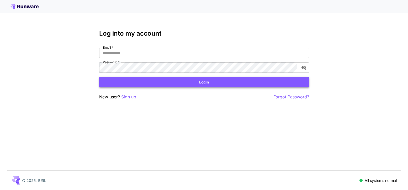
type input "**********"
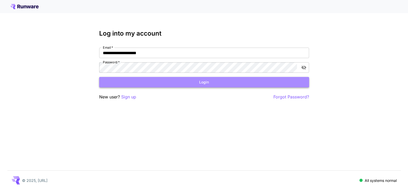
click at [158, 84] on button "Login" at bounding box center [204, 82] width 210 height 11
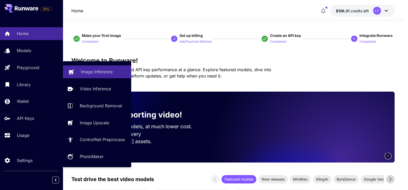
click at [100, 71] on p "Image Inference" at bounding box center [97, 72] width 32 height 6
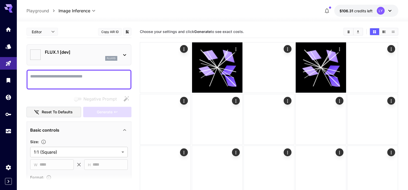
type input "**********"
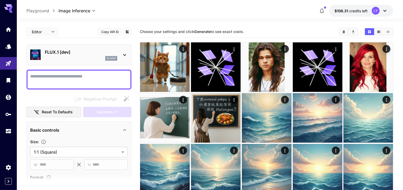
click at [92, 53] on p "FLUX.1 [dev]" at bounding box center [81, 52] width 72 height 6
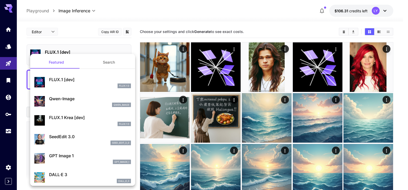
click at [73, 102] on div "Qwen-Image qwen_image" at bounding box center [90, 102] width 82 height 12
type input "**"
type input "***"
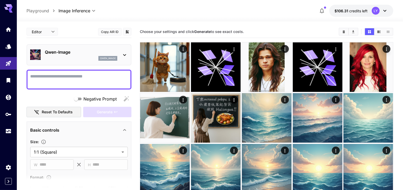
scroll to position [8, 0]
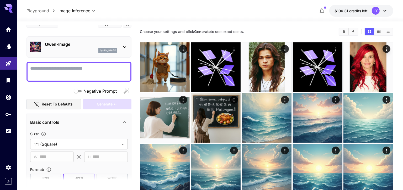
click at [58, 68] on textarea "Negative Prompt" at bounding box center [79, 72] width 98 height 13
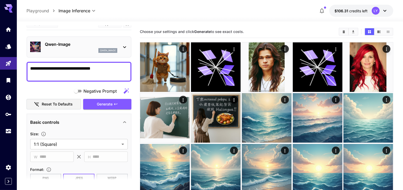
click at [52, 69] on textarea "**********" at bounding box center [79, 72] width 98 height 13
click at [120, 69] on textarea "**********" at bounding box center [79, 72] width 98 height 13
type textarea "**********"
click at [102, 104] on span "Generate" at bounding box center [105, 104] width 16 height 7
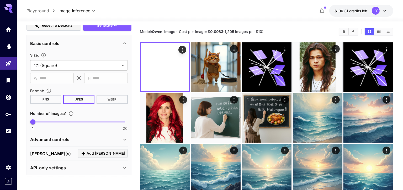
scroll to position [0, 0]
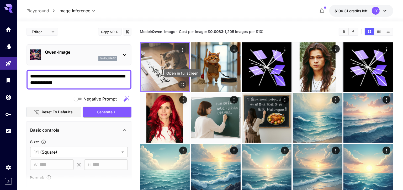
click at [182, 84] on icon "Open in fullscreen" at bounding box center [182, 84] width 5 height 5
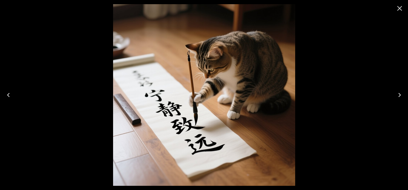
click at [402, 6] on icon "Close" at bounding box center [399, 8] width 8 height 8
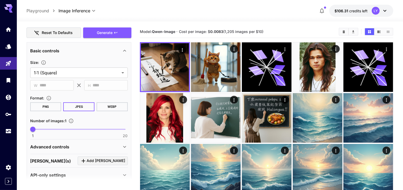
scroll to position [87, 0]
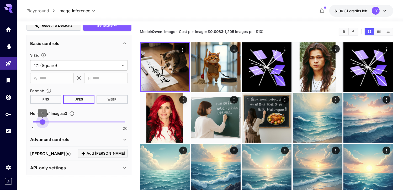
type input "*"
drag, startPoint x: 35, startPoint y: 122, endPoint x: 51, endPoint y: 122, distance: 16.5
click at [51, 122] on span "5" at bounding box center [52, 122] width 5 height 5
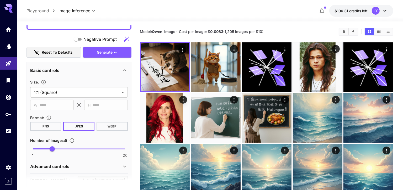
scroll to position [47, 0]
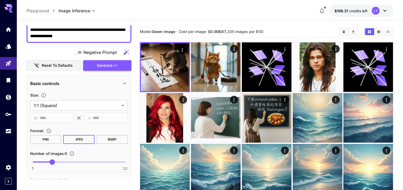
click at [111, 63] on span "Generate" at bounding box center [105, 65] width 16 height 7
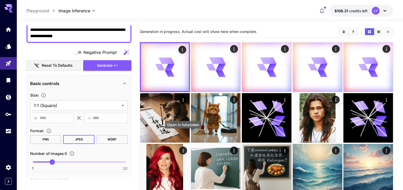
click at [170, 126] on div "Open in fullscreen" at bounding box center [183, 125] width 36 height 8
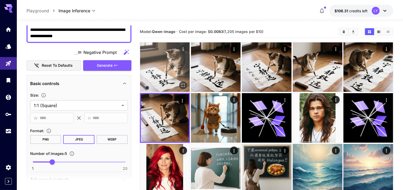
click at [155, 74] on img at bounding box center [165, 67] width 50 height 50
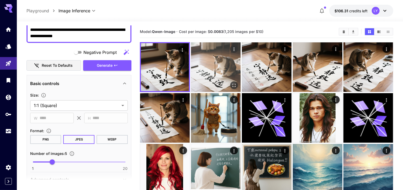
click at [217, 79] on img at bounding box center [216, 67] width 50 height 50
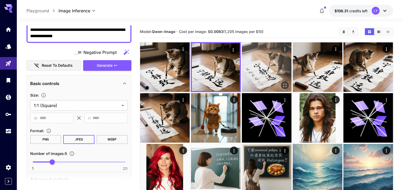
click at [266, 74] on img at bounding box center [267, 67] width 50 height 50
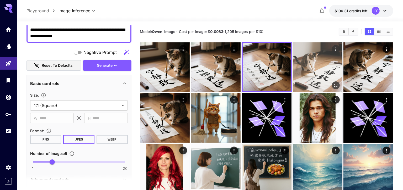
click at [318, 74] on img at bounding box center [318, 67] width 50 height 50
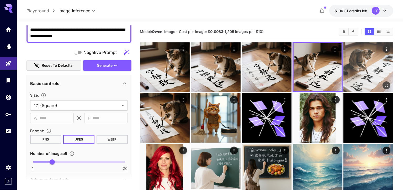
click at [359, 78] on img at bounding box center [368, 67] width 50 height 50
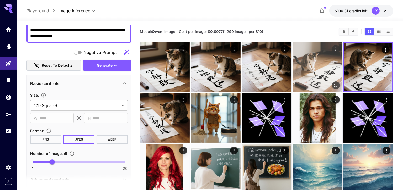
click at [315, 71] on img at bounding box center [318, 67] width 50 height 50
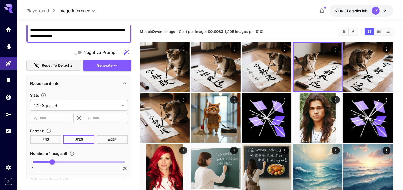
click at [108, 66] on span "Generate" at bounding box center [105, 65] width 16 height 7
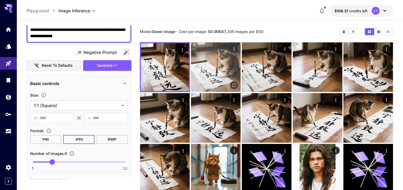
click at [213, 83] on img at bounding box center [216, 67] width 50 height 50
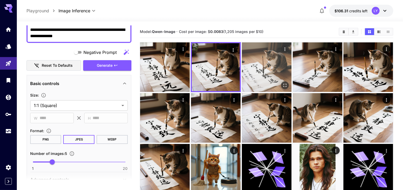
click at [242, 81] on img at bounding box center [267, 67] width 50 height 50
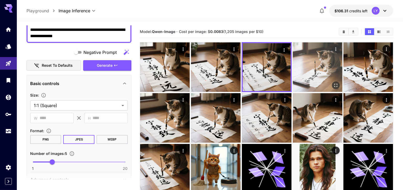
click at [305, 73] on img at bounding box center [318, 67] width 50 height 50
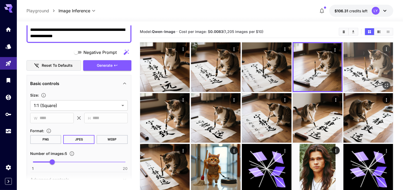
click at [364, 74] on img at bounding box center [368, 67] width 50 height 50
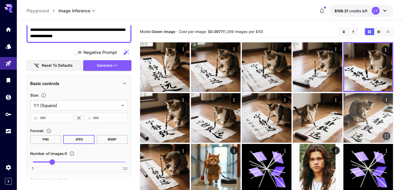
click at [364, 105] on img at bounding box center [368, 118] width 50 height 50
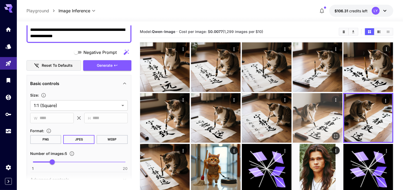
click at [308, 105] on img at bounding box center [318, 118] width 50 height 50
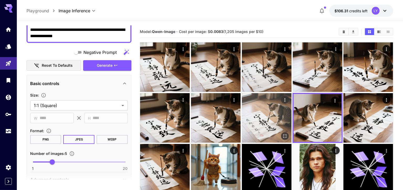
click at [265, 105] on img at bounding box center [267, 118] width 50 height 50
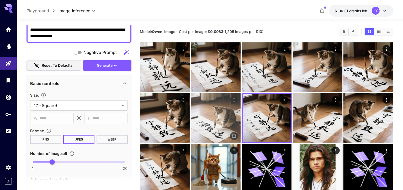
click at [213, 108] on img at bounding box center [216, 118] width 50 height 50
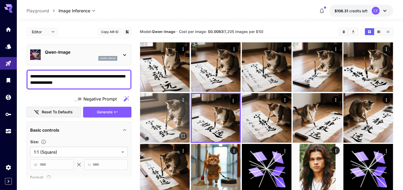
scroll to position [47, 0]
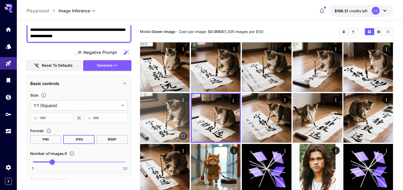
click at [162, 113] on img at bounding box center [165, 118] width 50 height 50
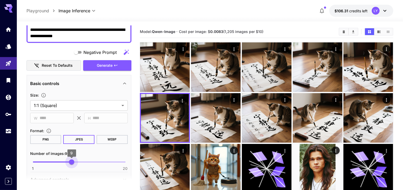
type input "**"
drag, startPoint x: 53, startPoint y: 162, endPoint x: 78, endPoint y: 162, distance: 25.7
click at [78, 162] on span "10" at bounding box center [76, 162] width 5 height 5
click at [110, 67] on span "Generate" at bounding box center [105, 65] width 16 height 7
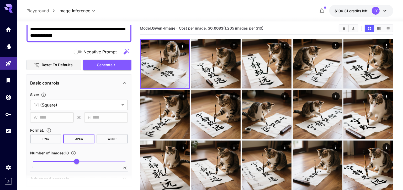
scroll to position [0, 0]
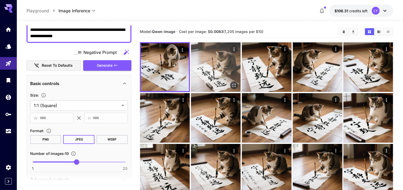
click at [222, 79] on img at bounding box center [216, 67] width 50 height 50
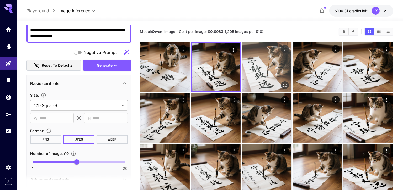
click at [254, 79] on img at bounding box center [267, 67] width 50 height 50
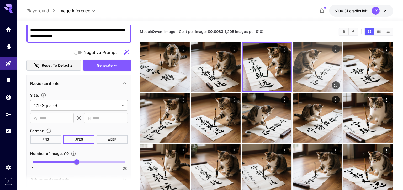
click at [303, 76] on img at bounding box center [318, 67] width 50 height 50
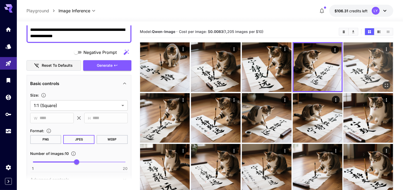
click at [371, 73] on img at bounding box center [368, 67] width 50 height 50
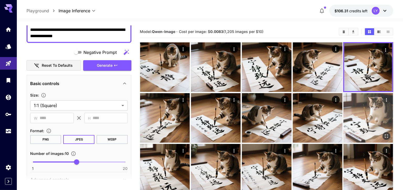
click at [368, 127] on img at bounding box center [368, 118] width 50 height 50
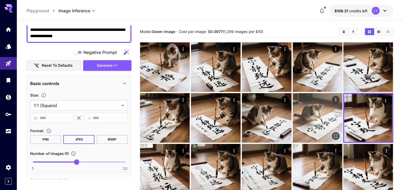
click at [316, 110] on img at bounding box center [318, 118] width 50 height 50
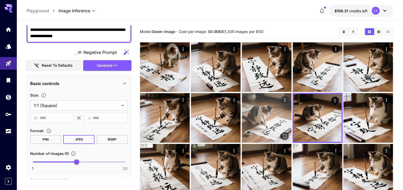
click at [251, 107] on img at bounding box center [267, 118] width 50 height 50
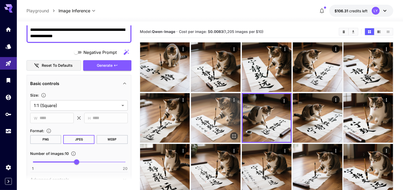
click at [211, 111] on img at bounding box center [216, 118] width 50 height 50
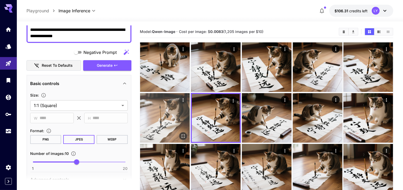
click at [170, 111] on img at bounding box center [165, 118] width 50 height 50
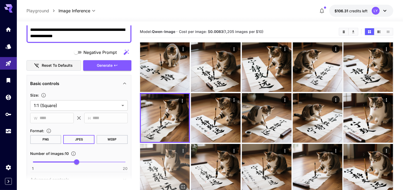
click at [170, 155] on img at bounding box center [165, 169] width 50 height 50
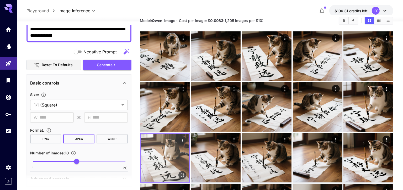
scroll to position [15, 0]
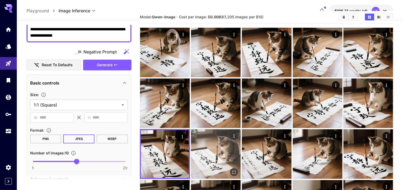
click at [217, 152] on img at bounding box center [216, 155] width 50 height 50
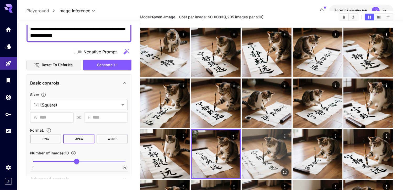
click at [272, 153] on img at bounding box center [267, 155] width 50 height 50
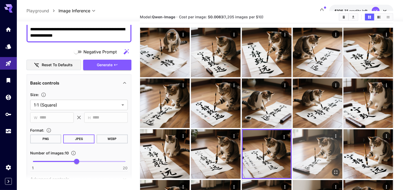
click at [322, 156] on img at bounding box center [318, 155] width 50 height 50
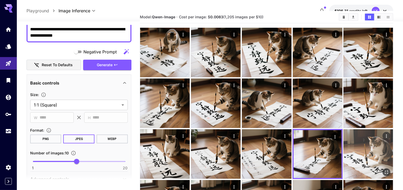
click at [378, 159] on img at bounding box center [368, 155] width 50 height 50
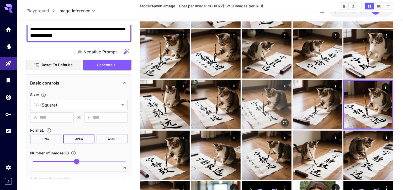
scroll to position [78, 0]
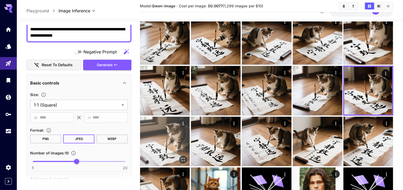
click at [169, 145] on img at bounding box center [165, 142] width 50 height 50
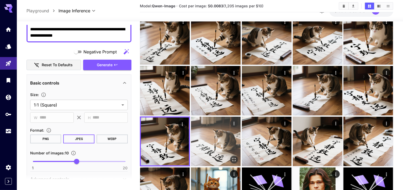
click at [220, 146] on img at bounding box center [216, 142] width 50 height 50
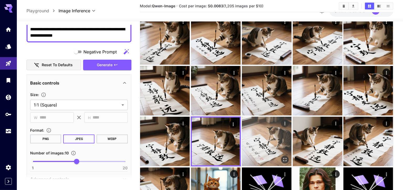
click at [257, 146] on img at bounding box center [267, 142] width 50 height 50
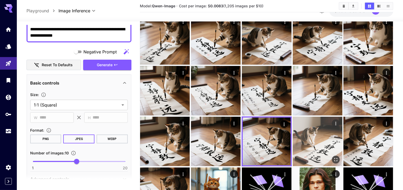
click at [320, 145] on img at bounding box center [318, 142] width 50 height 50
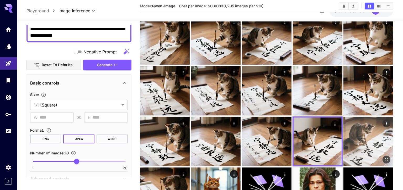
click at [379, 145] on img at bounding box center [368, 142] width 50 height 50
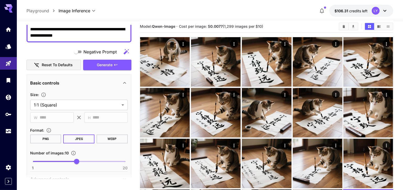
scroll to position [4, 0]
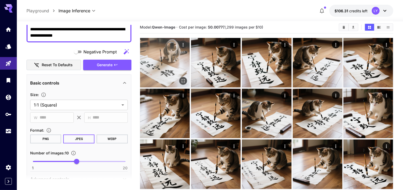
click at [182, 80] on icon "Open in fullscreen" at bounding box center [182, 80] width 5 height 5
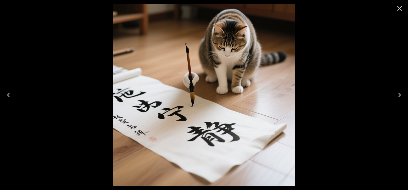
click at [399, 92] on icon "Next" at bounding box center [399, 95] width 8 height 8
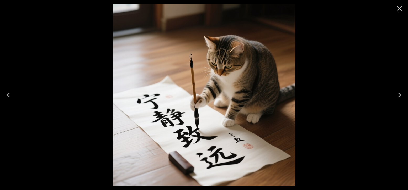
click at [399, 93] on icon "Next" at bounding box center [399, 95] width 3 height 4
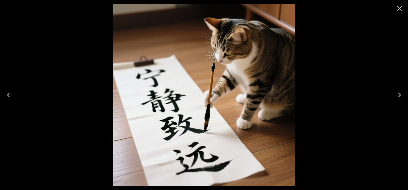
click at [399, 93] on icon "Next" at bounding box center [399, 95] width 3 height 4
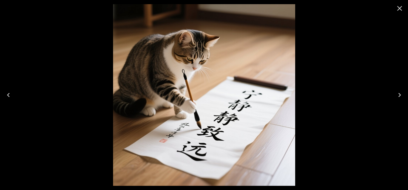
click at [399, 93] on icon "Next" at bounding box center [399, 95] width 3 height 4
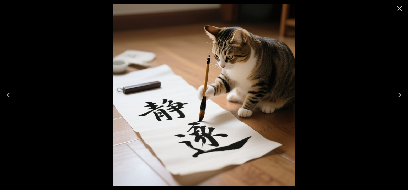
click at [398, 93] on icon "Next" at bounding box center [399, 95] width 3 height 4
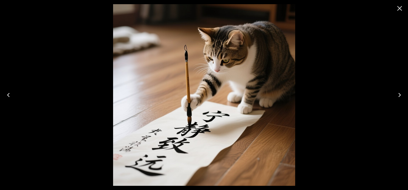
click at [398, 93] on icon "Next" at bounding box center [399, 95] width 3 height 4
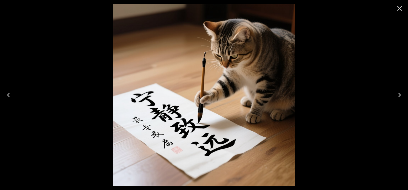
click at [398, 93] on icon "Next" at bounding box center [399, 95] width 3 height 4
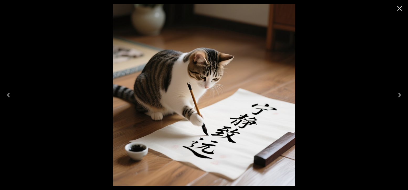
click at [398, 93] on icon "Next" at bounding box center [399, 95] width 3 height 4
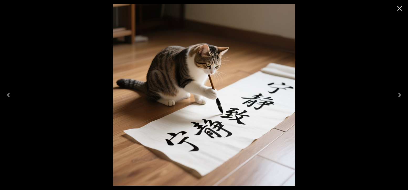
click at [401, 8] on icon "Close" at bounding box center [399, 8] width 5 height 5
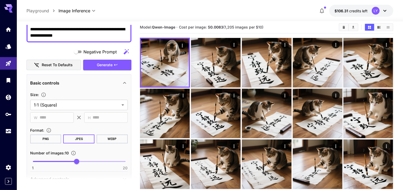
click at [78, 36] on textarea "**********" at bounding box center [79, 32] width 98 height 13
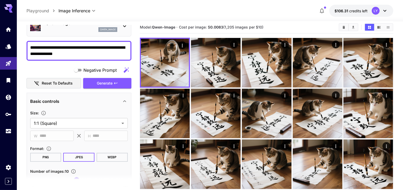
scroll to position [28, 0]
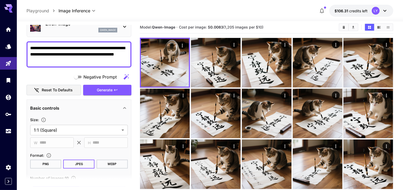
type textarea "**********"
click at [104, 88] on span "Generate" at bounding box center [105, 90] width 16 height 7
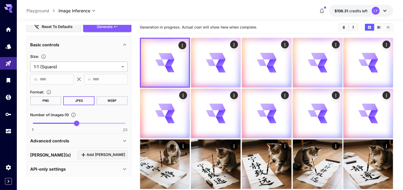
scroll to position [93, 0]
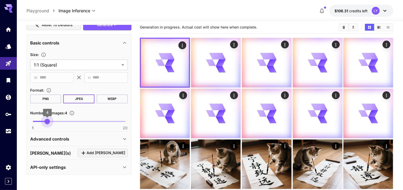
type input "*"
drag, startPoint x: 77, startPoint y: 120, endPoint x: 51, endPoint y: 120, distance: 26.0
click at [51, 120] on span "5" at bounding box center [52, 121] width 5 height 5
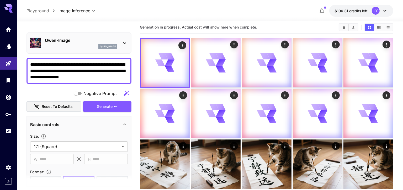
scroll to position [11, 0]
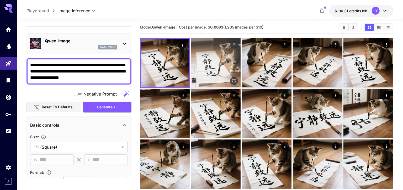
click at [223, 79] on img at bounding box center [216, 63] width 50 height 50
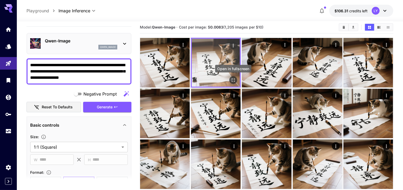
click at [232, 80] on icon "Open in fullscreen" at bounding box center [232, 80] width 5 height 5
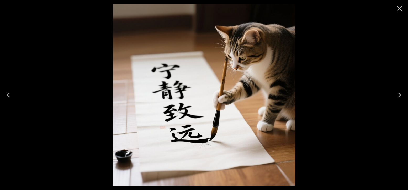
click at [401, 8] on icon "Close" at bounding box center [399, 8] width 8 height 8
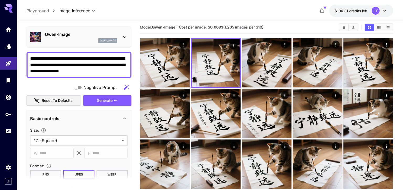
scroll to position [8, 0]
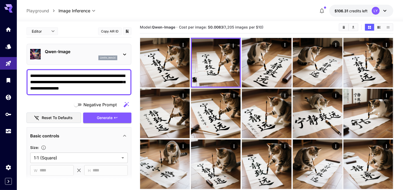
scroll to position [8, 0]
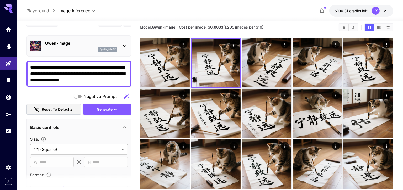
click at [105, 110] on span "Generate" at bounding box center [105, 109] width 16 height 7
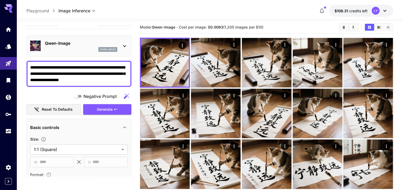
click at [67, 74] on textarea "**********" at bounding box center [79, 74] width 98 height 19
paste textarea "*********"
type textarea "**********"
click at [109, 107] on span "Generate" at bounding box center [105, 109] width 16 height 7
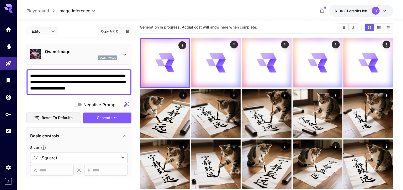
scroll to position [8, 0]
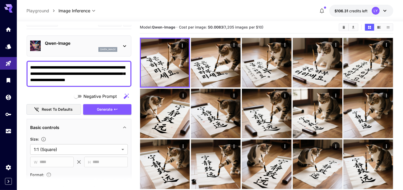
drag, startPoint x: 86, startPoint y: 74, endPoint x: 61, endPoint y: 73, distance: 24.4
click at [60, 73] on textarea "**********" at bounding box center [79, 74] width 98 height 19
paste textarea
type textarea "**********"
click at [100, 109] on span "Generate" at bounding box center [105, 109] width 16 height 7
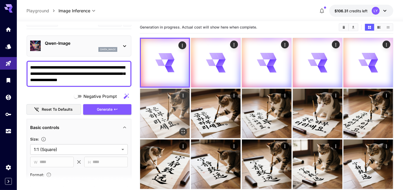
click at [177, 125] on img at bounding box center [165, 114] width 50 height 50
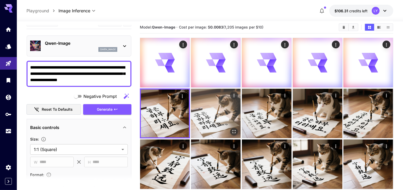
click at [227, 113] on img at bounding box center [216, 114] width 50 height 50
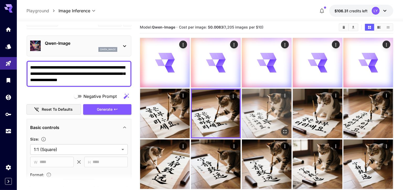
click at [267, 115] on img at bounding box center [267, 114] width 50 height 50
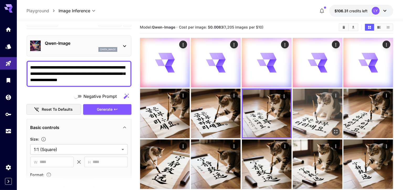
click at [310, 116] on img at bounding box center [318, 114] width 50 height 50
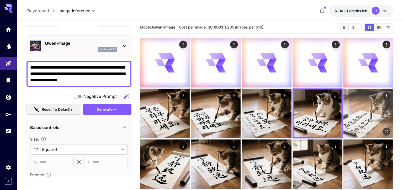
click at [375, 109] on img at bounding box center [368, 114] width 50 height 50
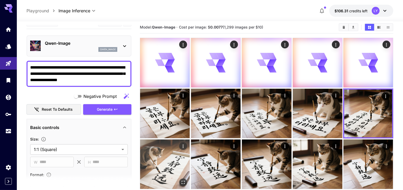
click at [178, 167] on img at bounding box center [165, 165] width 50 height 50
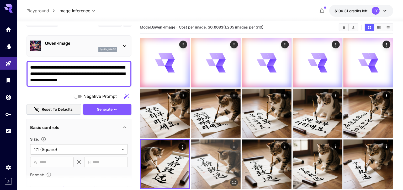
click at [209, 162] on img at bounding box center [216, 165] width 50 height 50
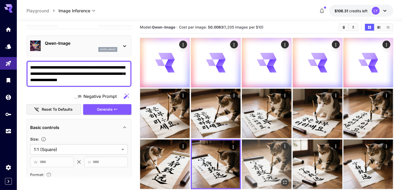
click at [263, 161] on img at bounding box center [267, 165] width 50 height 50
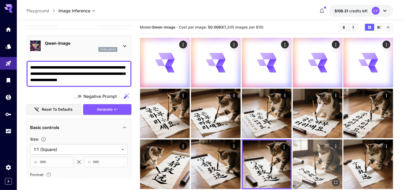
click at [316, 162] on img at bounding box center [318, 165] width 50 height 50
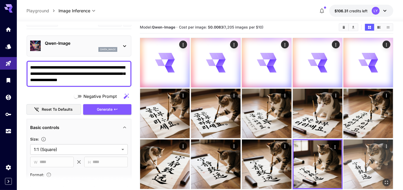
click at [383, 159] on img at bounding box center [368, 165] width 50 height 50
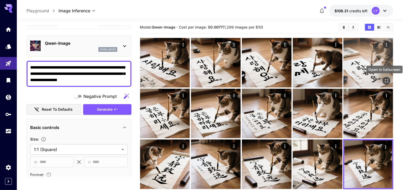
click at [386, 81] on icon "Open in fullscreen" at bounding box center [386, 80] width 5 height 5
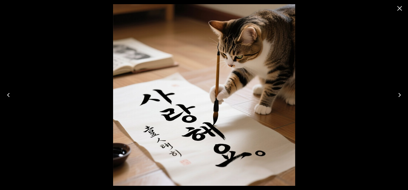
click at [9, 95] on icon "Previous" at bounding box center [8, 95] width 8 height 8
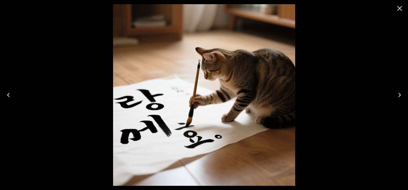
click at [9, 95] on icon "Previous" at bounding box center [8, 95] width 8 height 8
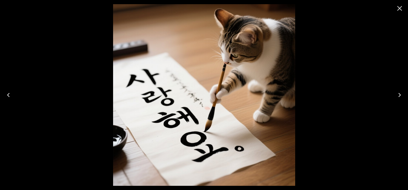
click at [400, 8] on icon "Close" at bounding box center [399, 8] width 5 height 5
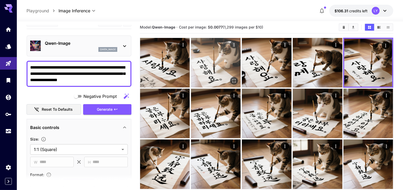
click at [214, 76] on img at bounding box center [216, 63] width 50 height 50
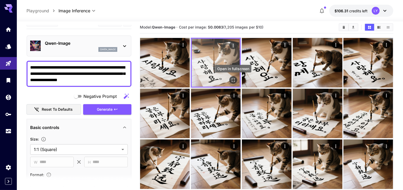
click at [236, 79] on icon "Open in fullscreen" at bounding box center [232, 80] width 5 height 5
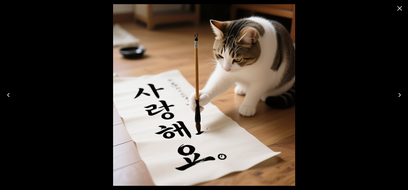
click at [396, 8] on icon "Close" at bounding box center [399, 8] width 8 height 8
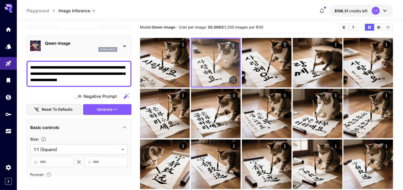
click at [223, 79] on img at bounding box center [216, 63] width 48 height 48
click at [233, 79] on icon "Open in fullscreen" at bounding box center [232, 80] width 5 height 5
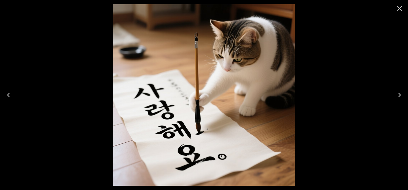
click at [403, 94] on icon "Next" at bounding box center [399, 95] width 8 height 8
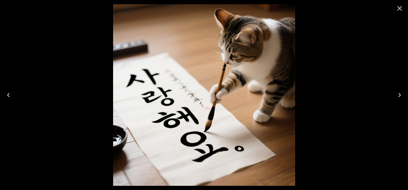
scroll to position [8, 0]
click at [12, 95] on icon "Previous" at bounding box center [8, 95] width 8 height 8
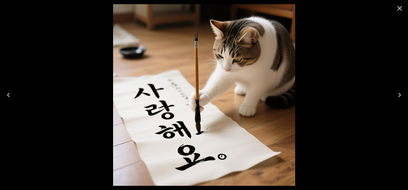
click at [401, 94] on icon "Next" at bounding box center [399, 95] width 8 height 8
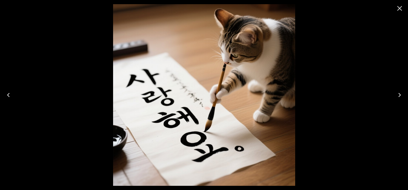
click at [397, 9] on icon "Close" at bounding box center [399, 8] width 8 height 8
